Goal: Task Accomplishment & Management: Use online tool/utility

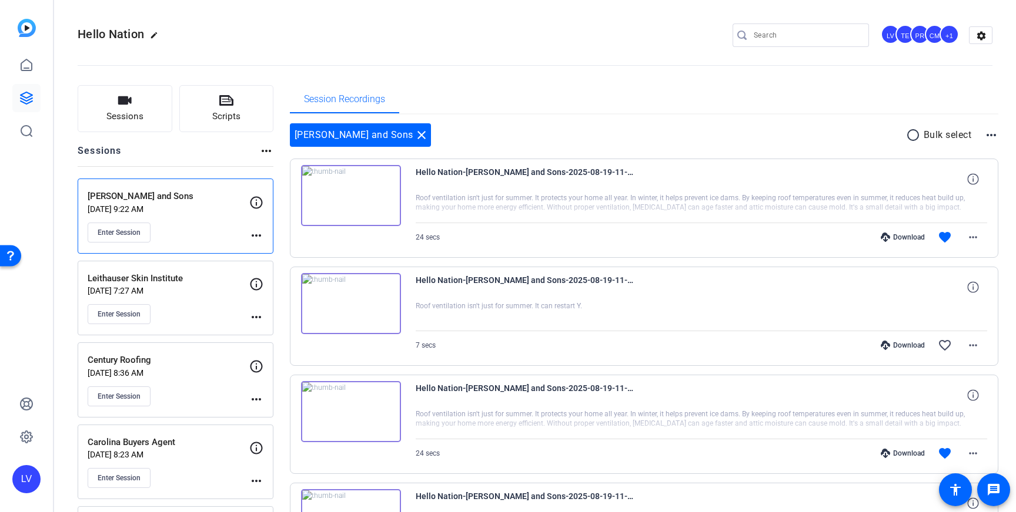
scroll to position [105, 0]
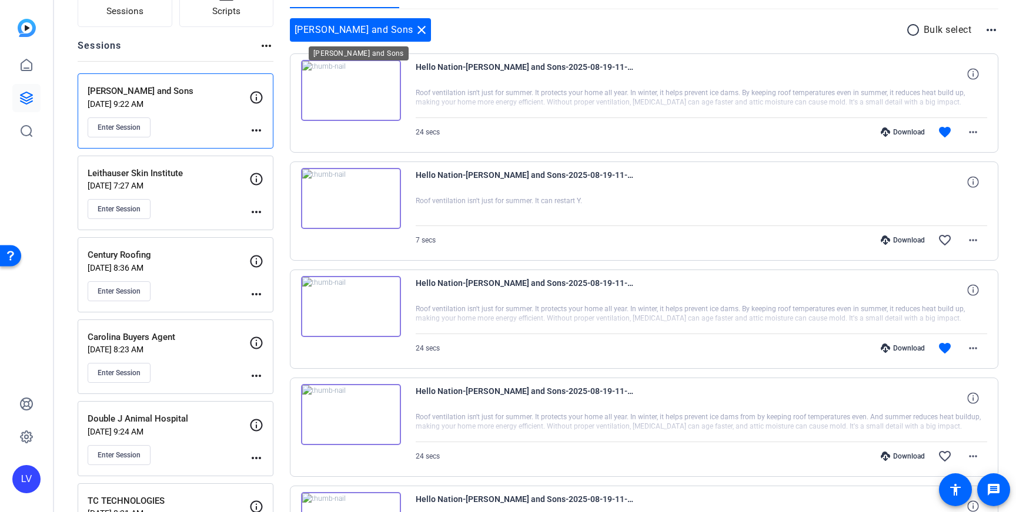
drag, startPoint x: 405, startPoint y: 29, endPoint x: 229, endPoint y: 80, distance: 182.9
click at [414, 31] on mat-icon "close" at bounding box center [421, 30] width 14 height 14
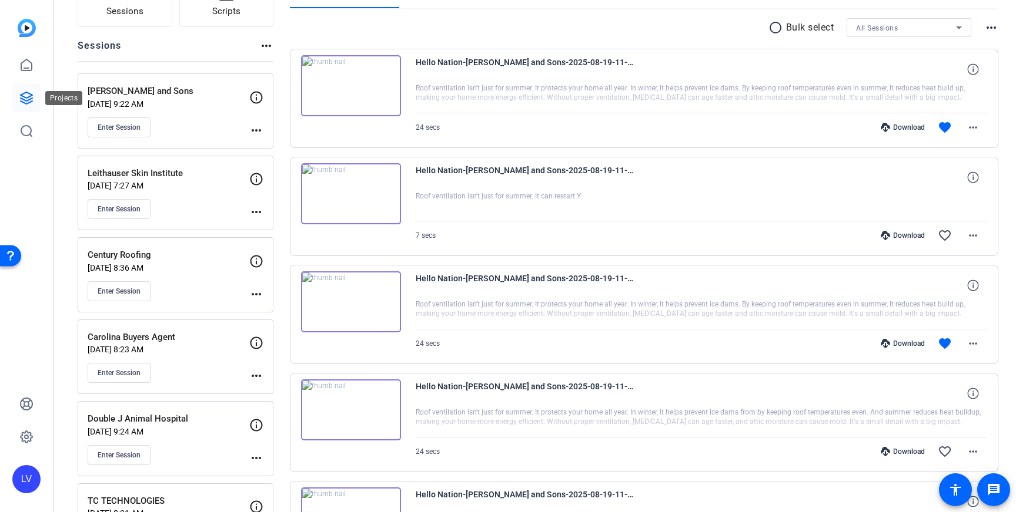
click at [35, 96] on link at bounding box center [26, 98] width 28 height 28
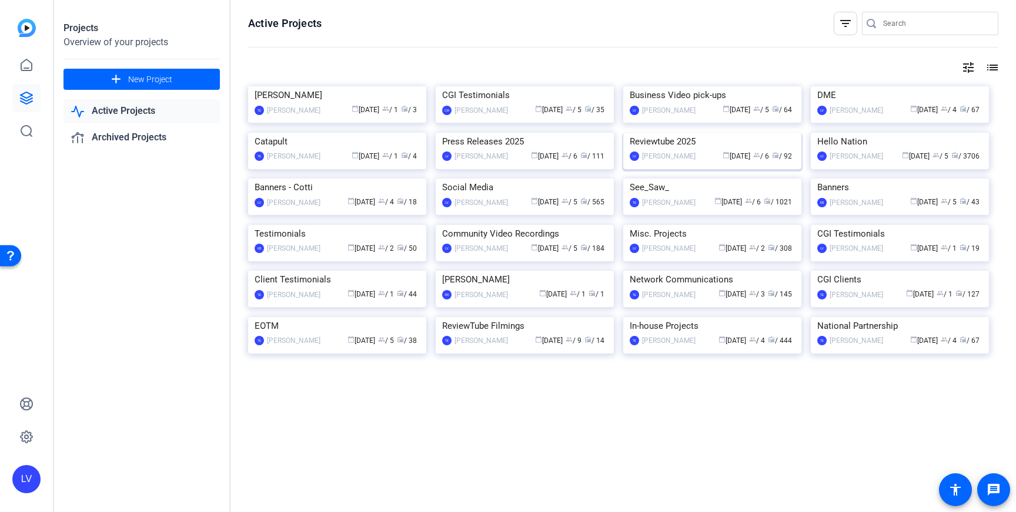
click at [722, 133] on img at bounding box center [712, 133] width 178 height 0
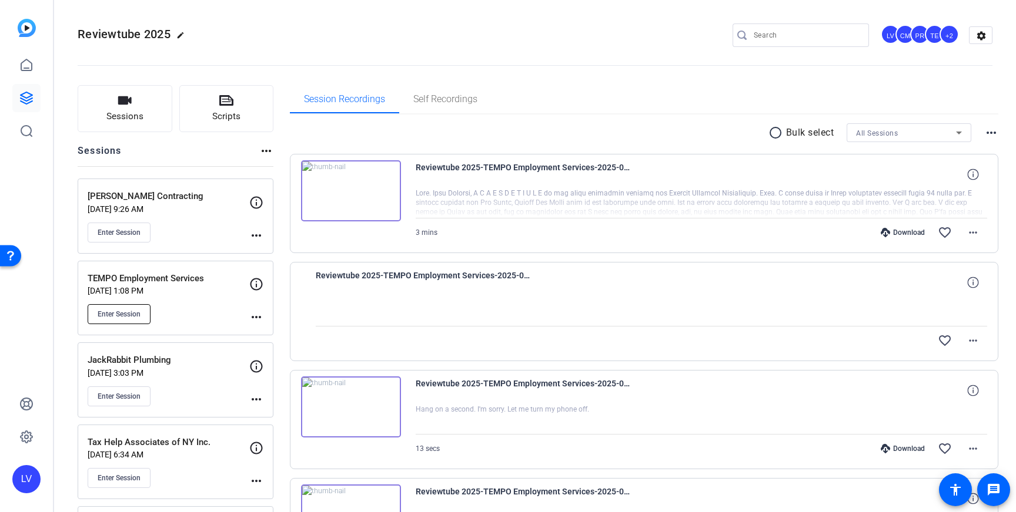
click at [128, 307] on button "Enter Session" at bounding box center [119, 314] width 63 height 20
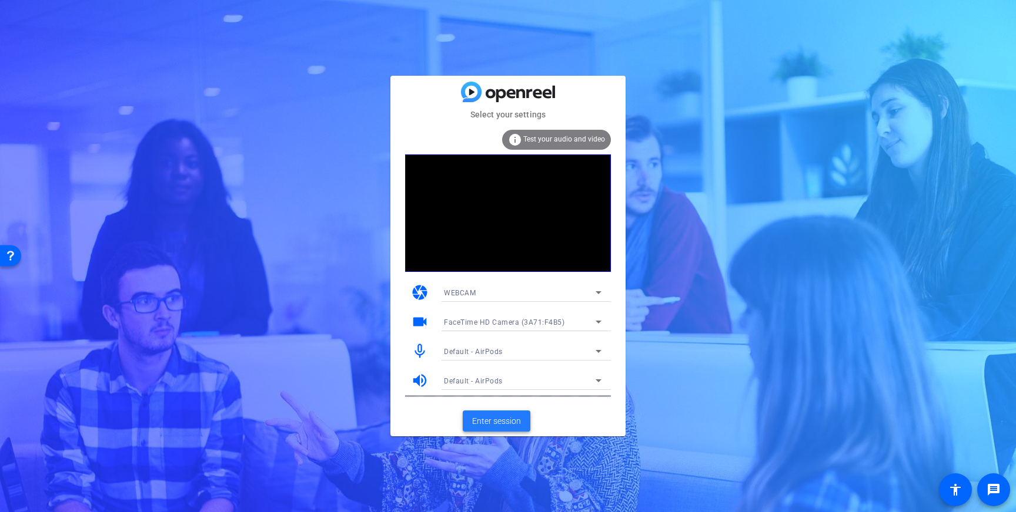
click at [491, 421] on span "Enter session" at bounding box center [496, 422] width 49 height 12
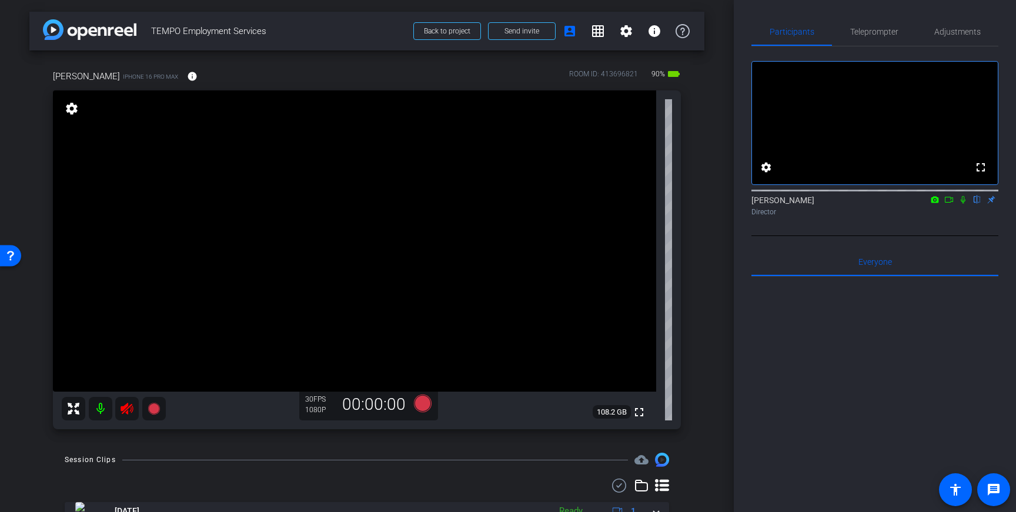
drag, startPoint x: 128, startPoint y: 409, endPoint x: 362, endPoint y: 329, distance: 247.9
click at [128, 409] on icon at bounding box center [126, 409] width 12 height 12
click at [966, 34] on span "Adjustments" at bounding box center [957, 32] width 46 height 8
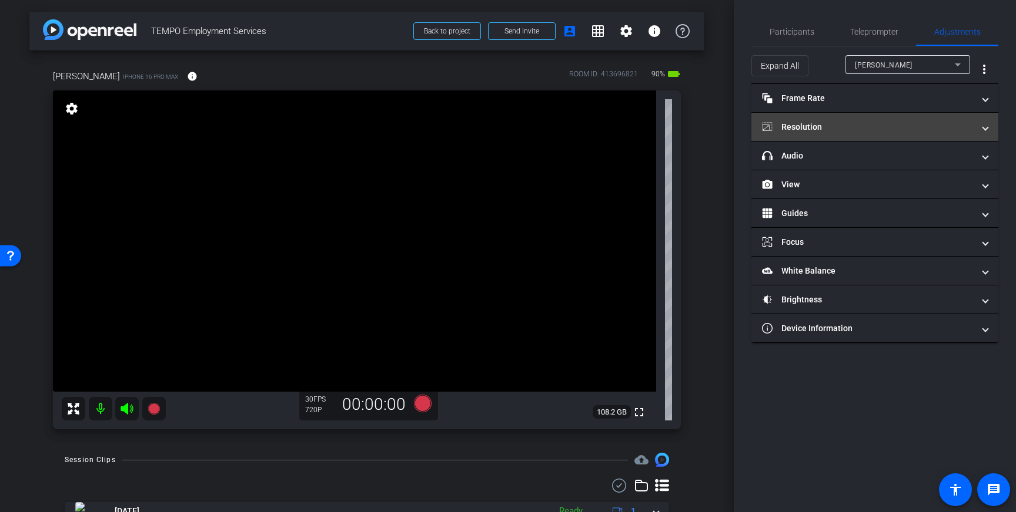
drag, startPoint x: 857, startPoint y: 130, endPoint x: 866, endPoint y: 146, distance: 18.2
click at [857, 130] on mat-panel-title "Resolution" at bounding box center [868, 127] width 212 height 12
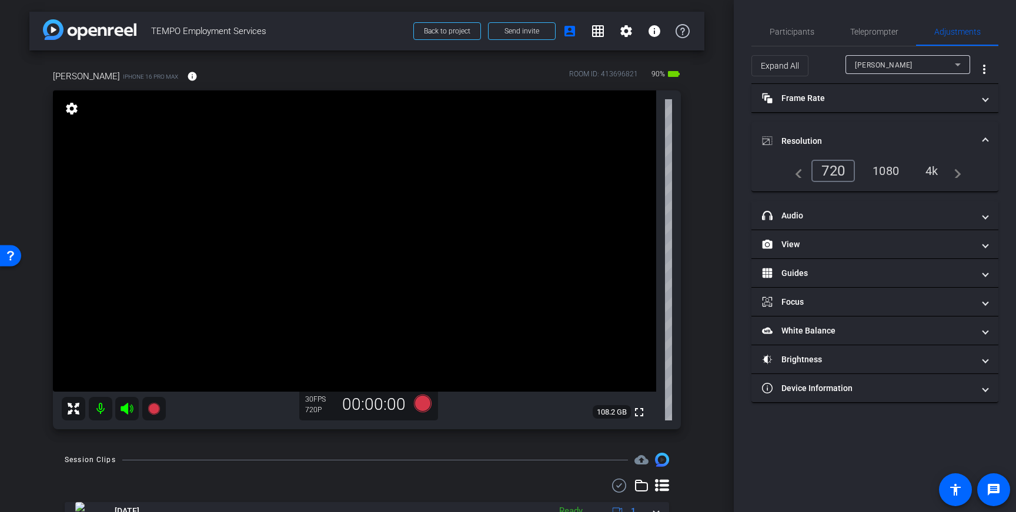
click at [932, 171] on div "4k" at bounding box center [931, 171] width 31 height 20
click at [428, 409] on icon at bounding box center [422, 403] width 28 height 21
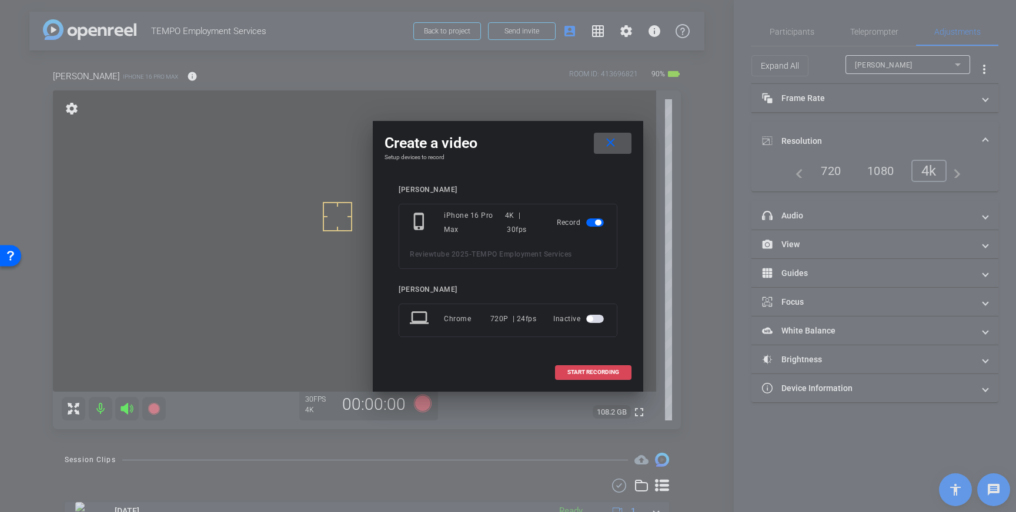
click at [604, 368] on span at bounding box center [592, 373] width 75 height 28
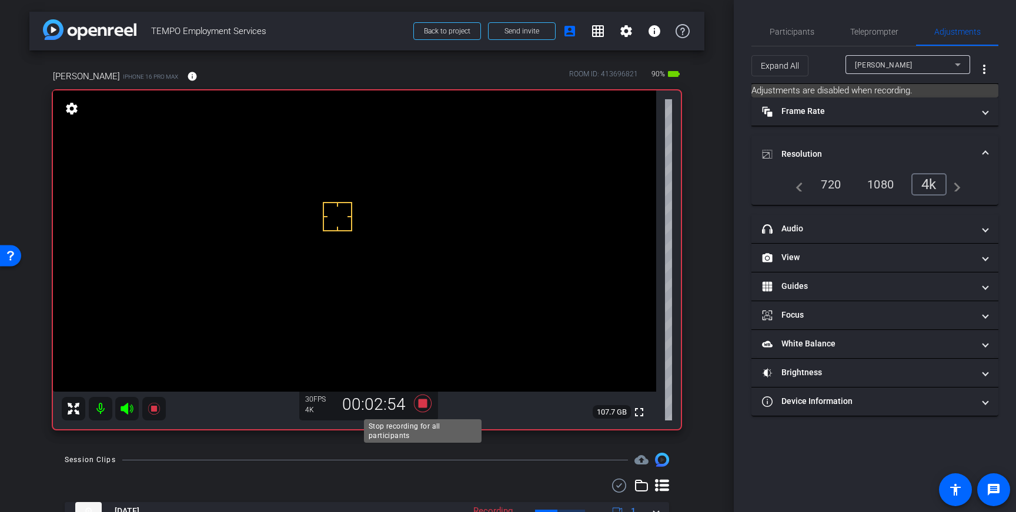
click at [421, 407] on icon at bounding box center [423, 404] width 18 height 18
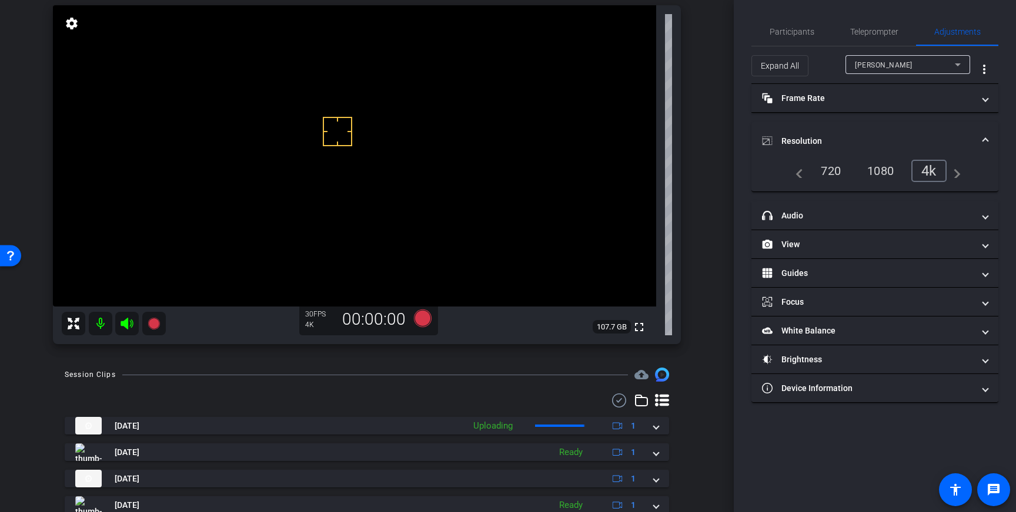
scroll to position [84, 0]
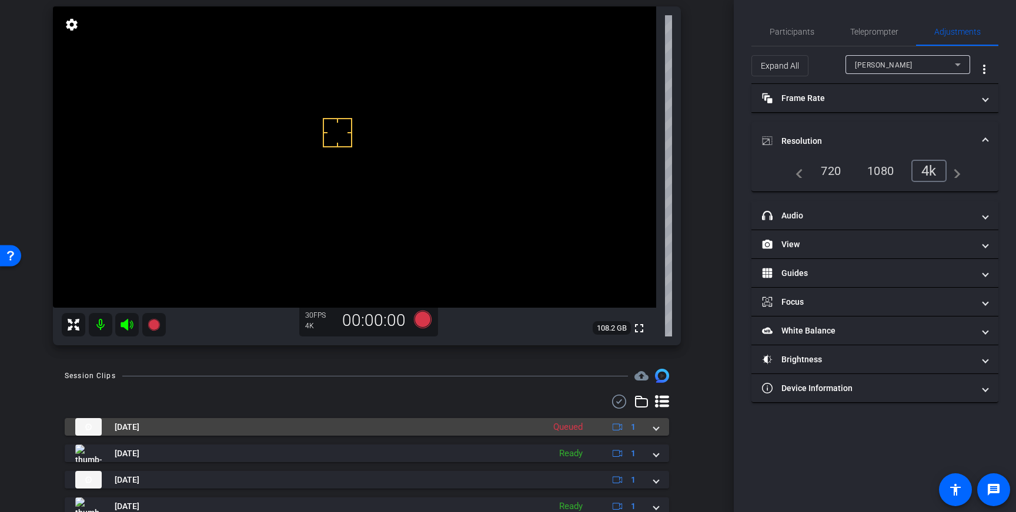
click at [658, 432] on mat-expansion-panel-header "Aug 19, 2025 Queued 1" at bounding box center [367, 427] width 604 height 18
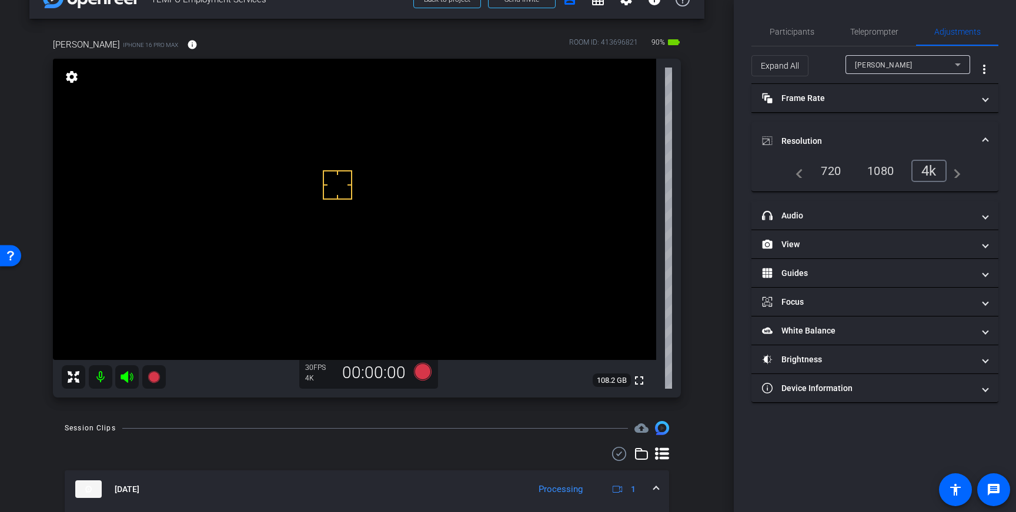
scroll to position [0, 0]
